Goal: Transaction & Acquisition: Purchase product/service

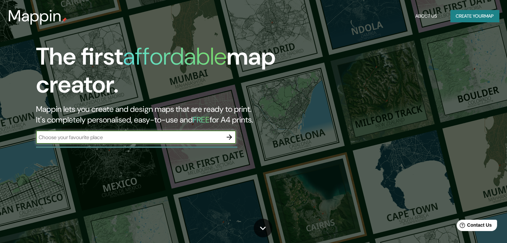
click at [479, 14] on button "Create your map" at bounding box center [474, 16] width 49 height 12
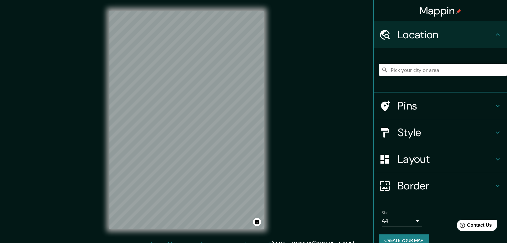
click at [411, 71] on input "Pick your city or area" at bounding box center [443, 70] width 128 height 12
paste input "19.52862900,-96.91274680"
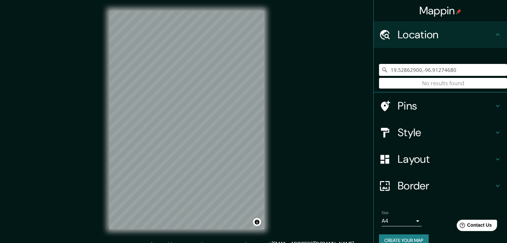
drag, startPoint x: 463, startPoint y: 72, endPoint x: 308, endPoint y: 73, distance: 155.0
click at [309, 73] on div "Mappin Location [GEOGRAPHIC_DATA] No results found Pins Style Layout Border Cho…" at bounding box center [253, 125] width 507 height 251
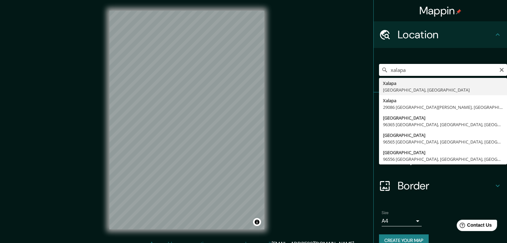
type input "[GEOGRAPHIC_DATA], [GEOGRAPHIC_DATA], [GEOGRAPHIC_DATA]"
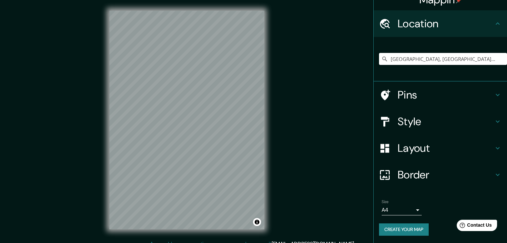
scroll to position [11, 0]
click at [403, 96] on h4 "Pins" at bounding box center [446, 94] width 96 height 13
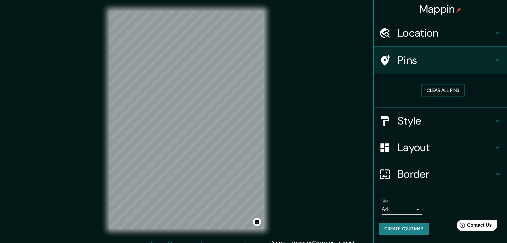
scroll to position [1, 0]
click at [444, 92] on button "Clear all pins" at bounding box center [442, 91] width 43 height 12
click at [399, 116] on h4 "Style" at bounding box center [446, 121] width 96 height 13
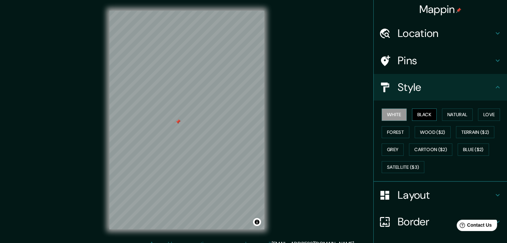
click at [424, 112] on button "Black" at bounding box center [424, 115] width 25 height 12
click at [455, 114] on button "Natural" at bounding box center [457, 115] width 31 height 12
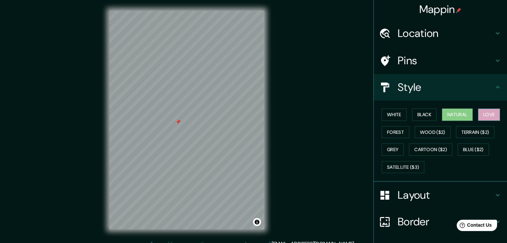
click at [489, 118] on button "Love" at bounding box center [489, 115] width 22 height 12
click at [382, 130] on button "Forest" at bounding box center [396, 132] width 28 height 12
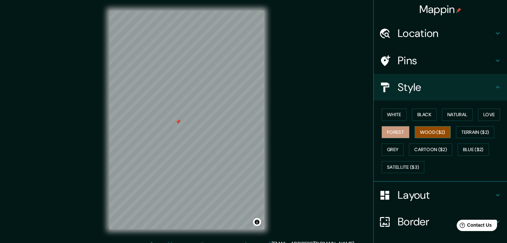
click at [438, 133] on button "Wood ($2)" at bounding box center [433, 132] width 36 height 12
click at [389, 151] on button "Grey" at bounding box center [393, 150] width 22 height 12
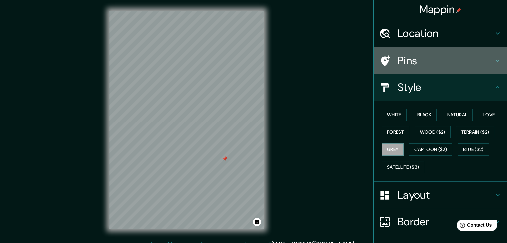
click at [402, 59] on h4 "Pins" at bounding box center [446, 60] width 96 height 13
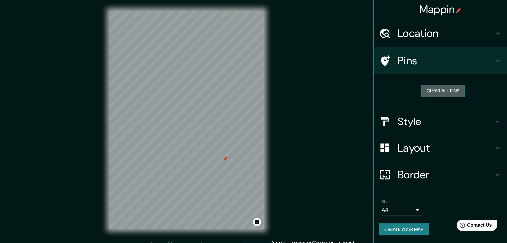
click at [443, 88] on button "Clear all pins" at bounding box center [442, 91] width 43 height 12
click at [443, 90] on button "Clear all pins" at bounding box center [442, 91] width 43 height 12
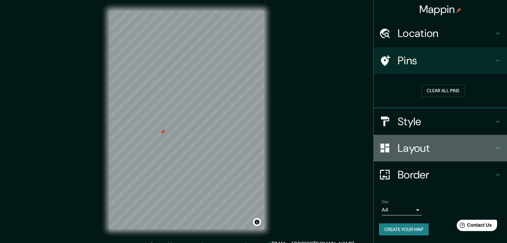
click at [413, 147] on h4 "Layout" at bounding box center [446, 148] width 96 height 13
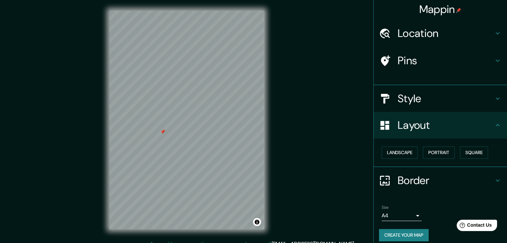
scroll to position [0, 0]
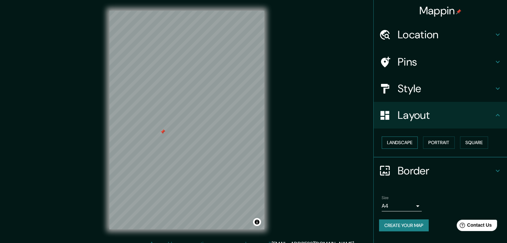
click at [403, 140] on button "Landscape" at bounding box center [400, 143] width 36 height 12
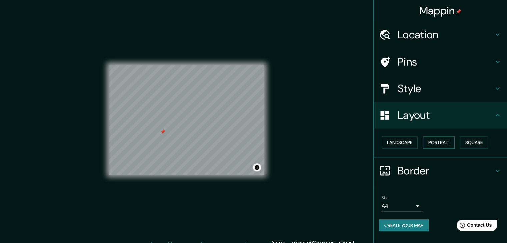
click at [434, 146] on button "Portrait" at bounding box center [439, 143] width 32 height 12
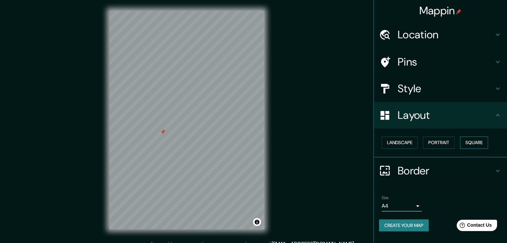
click at [480, 145] on button "Square" at bounding box center [474, 143] width 28 height 12
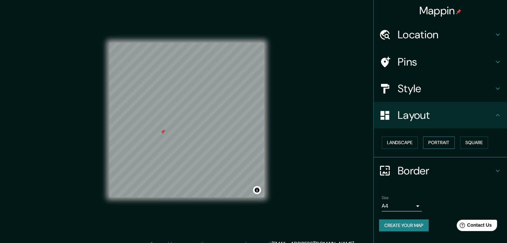
click at [444, 143] on button "Portrait" at bounding box center [439, 143] width 32 height 12
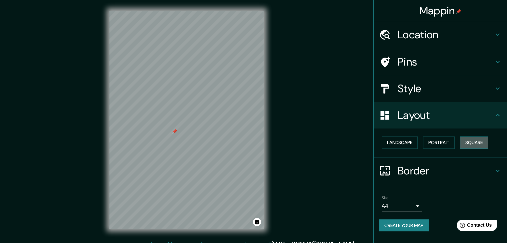
click at [476, 140] on button "Square" at bounding box center [474, 143] width 28 height 12
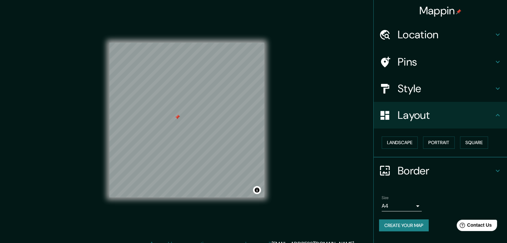
click at [419, 168] on h4 "Border" at bounding box center [446, 170] width 96 height 13
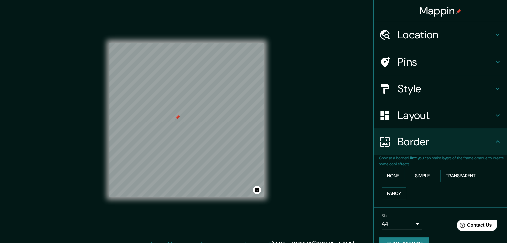
click at [390, 175] on button "None" at bounding box center [393, 176] width 23 height 12
click at [416, 177] on button "Simple" at bounding box center [422, 176] width 25 height 12
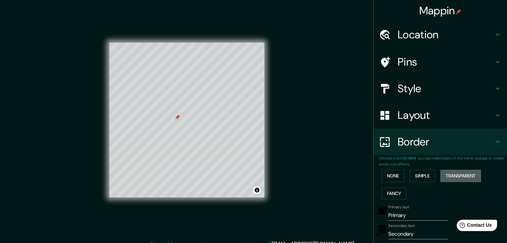
click at [465, 178] on button "Transparent" at bounding box center [460, 176] width 41 height 12
click at [388, 190] on button "Fancy" at bounding box center [394, 194] width 25 height 12
click at [388, 177] on button "None" at bounding box center [393, 176] width 23 height 12
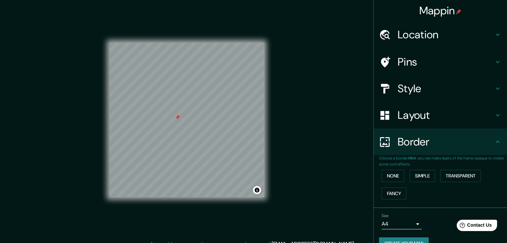
scroll to position [14, 0]
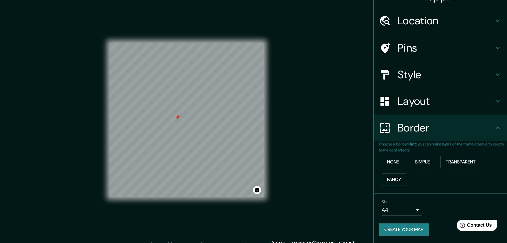
click at [405, 210] on body "Mappin Location [GEOGRAPHIC_DATA], [GEOGRAPHIC_DATA], [GEOGRAPHIC_DATA] Pins St…" at bounding box center [253, 121] width 507 height 243
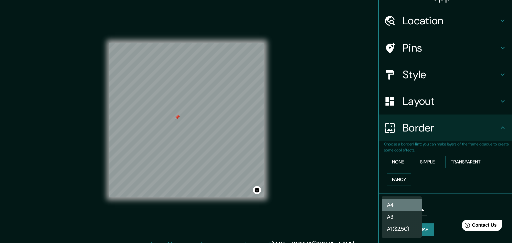
click at [409, 200] on li "A4" at bounding box center [402, 205] width 40 height 12
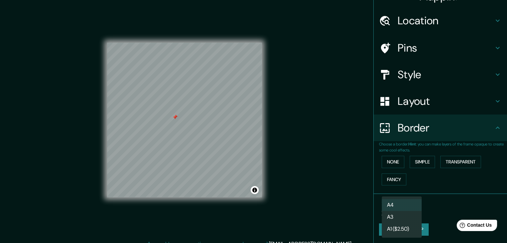
click at [402, 208] on body "Mappin Location [GEOGRAPHIC_DATA], [GEOGRAPHIC_DATA], [GEOGRAPHIC_DATA] Pins St…" at bounding box center [253, 121] width 507 height 243
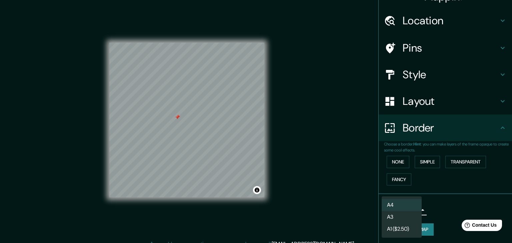
click at [397, 220] on li "A3" at bounding box center [402, 217] width 40 height 12
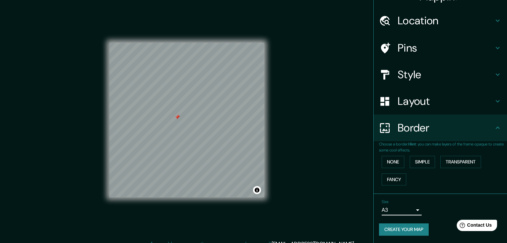
click at [404, 204] on div "Size A3 a4" at bounding box center [402, 208] width 40 height 16
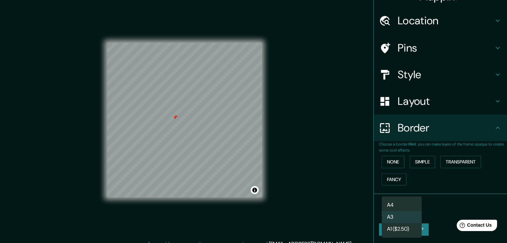
click at [401, 208] on body "Mappin Location [GEOGRAPHIC_DATA], [GEOGRAPHIC_DATA], [GEOGRAPHIC_DATA] Pins St…" at bounding box center [253, 121] width 507 height 243
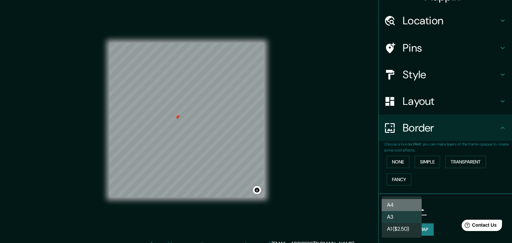
click at [394, 206] on li "A4" at bounding box center [402, 205] width 40 height 12
type input "single"
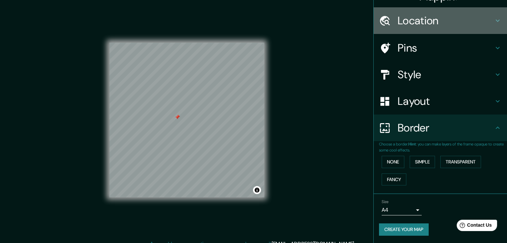
click at [425, 25] on h4 "Location" at bounding box center [446, 20] width 96 height 13
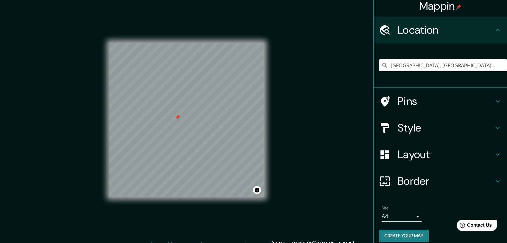
scroll to position [0, 0]
